Goal: Check status: Check status

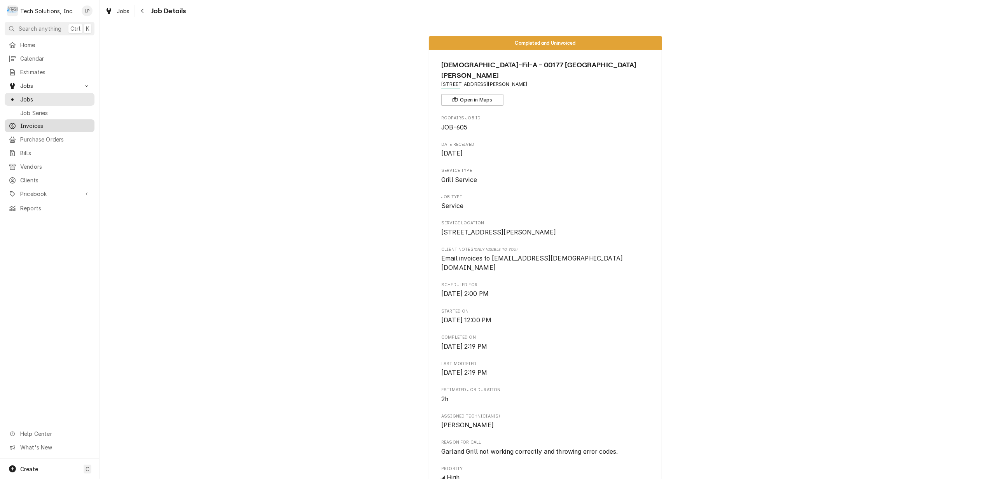
click at [30, 124] on span "Invoices" at bounding box center [55, 126] width 70 height 8
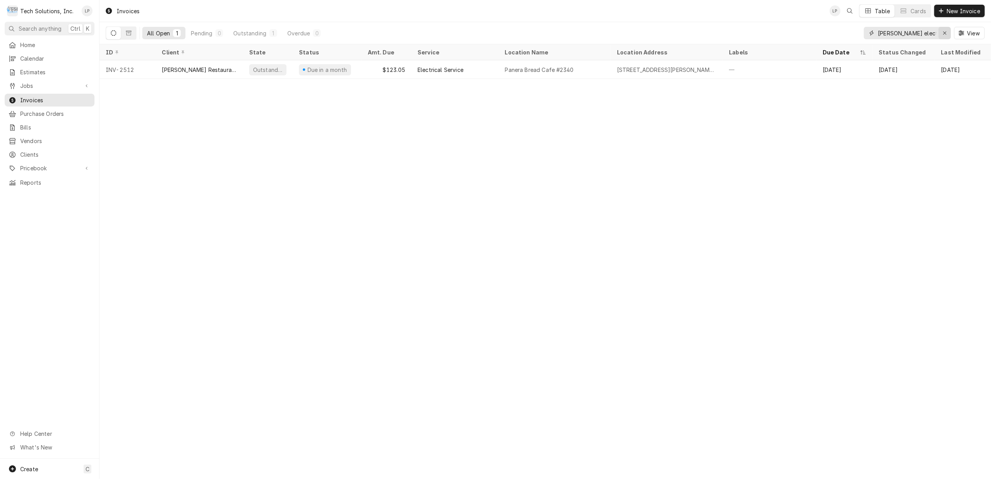
click at [942, 30] on div "Erase input" at bounding box center [944, 33] width 8 height 8
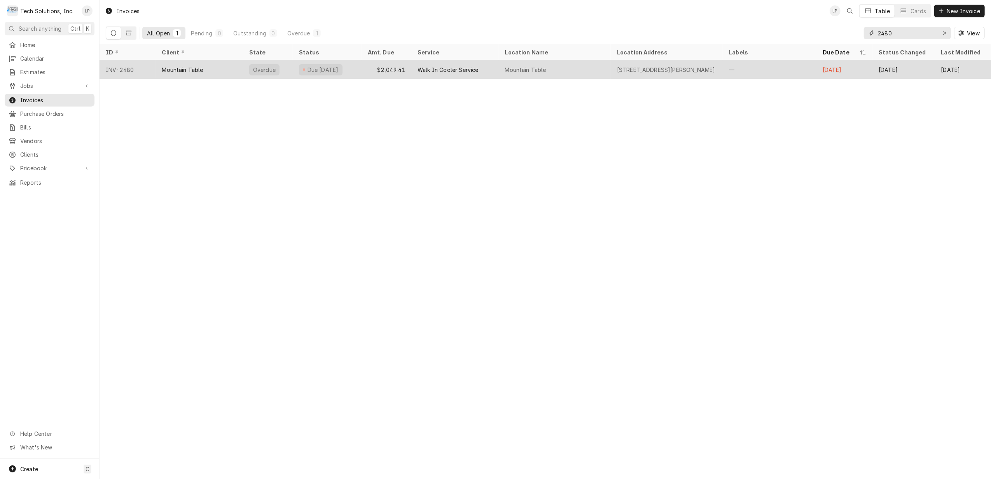
type input "2480"
click at [579, 74] on div "Mountain Table" at bounding box center [555, 69] width 112 height 19
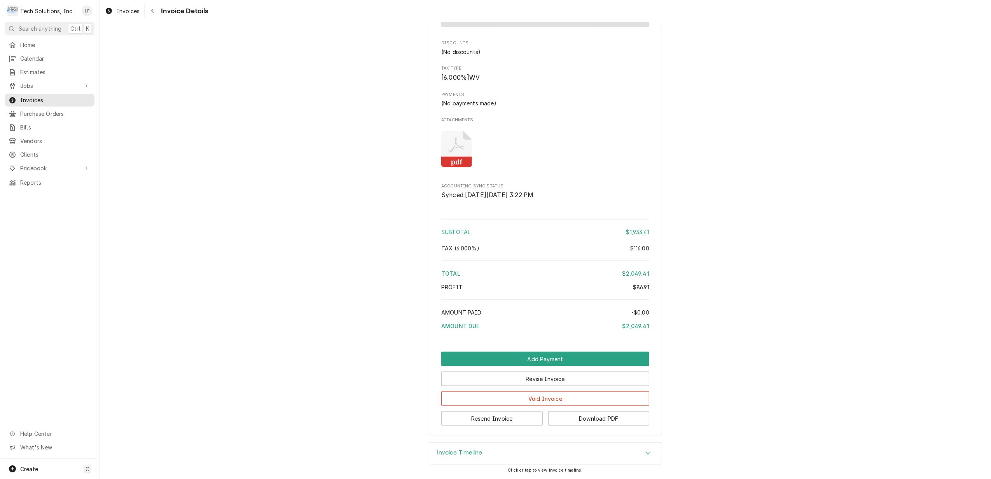
scroll to position [1051, 0]
click at [645, 451] on icon "Accordion Header" at bounding box center [647, 453] width 5 height 6
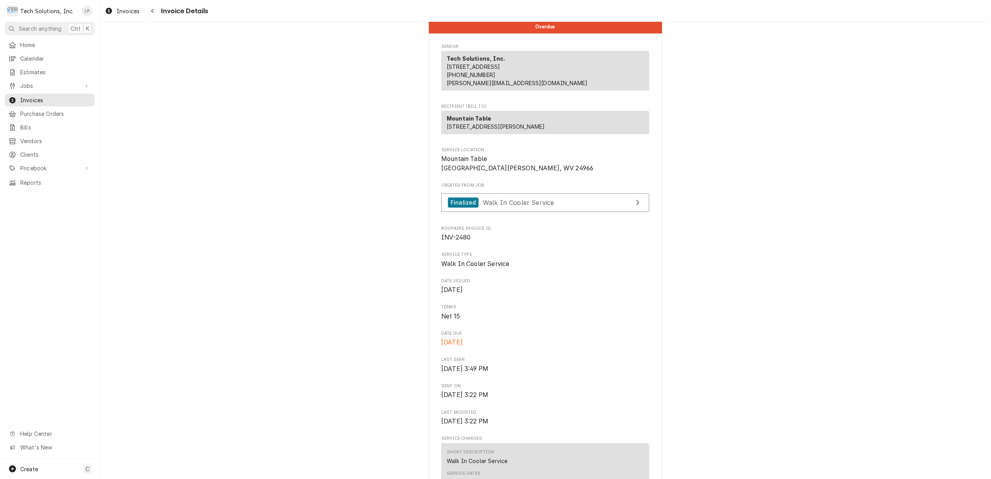
scroll to position [0, 0]
